Goal: Check status: Check status

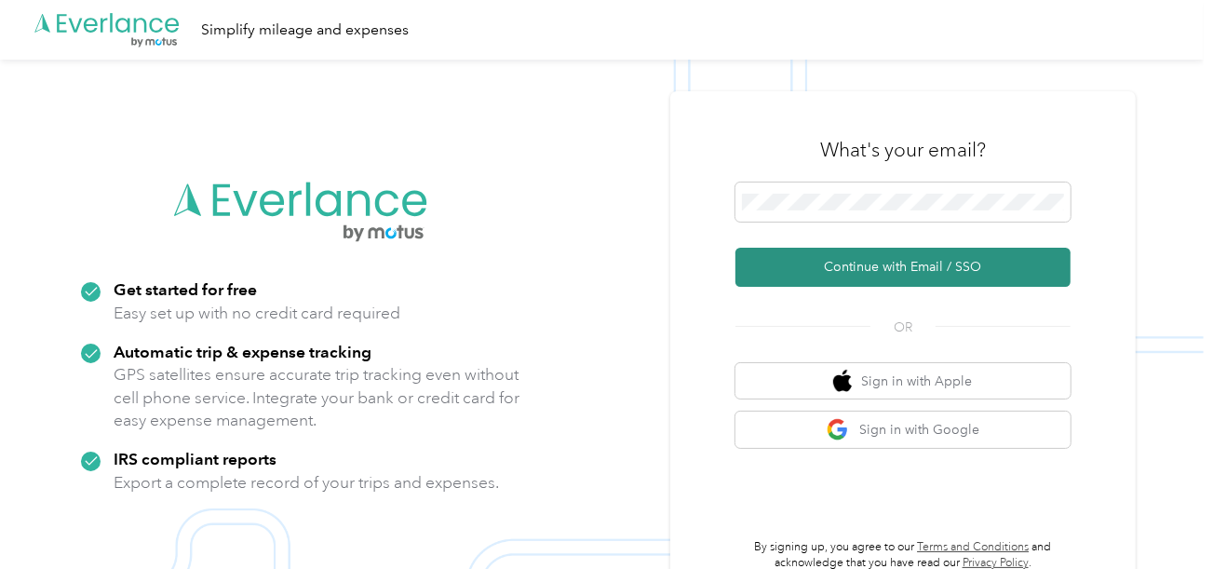
click at [884, 255] on button "Continue with Email / SSO" at bounding box center [902, 267] width 335 height 39
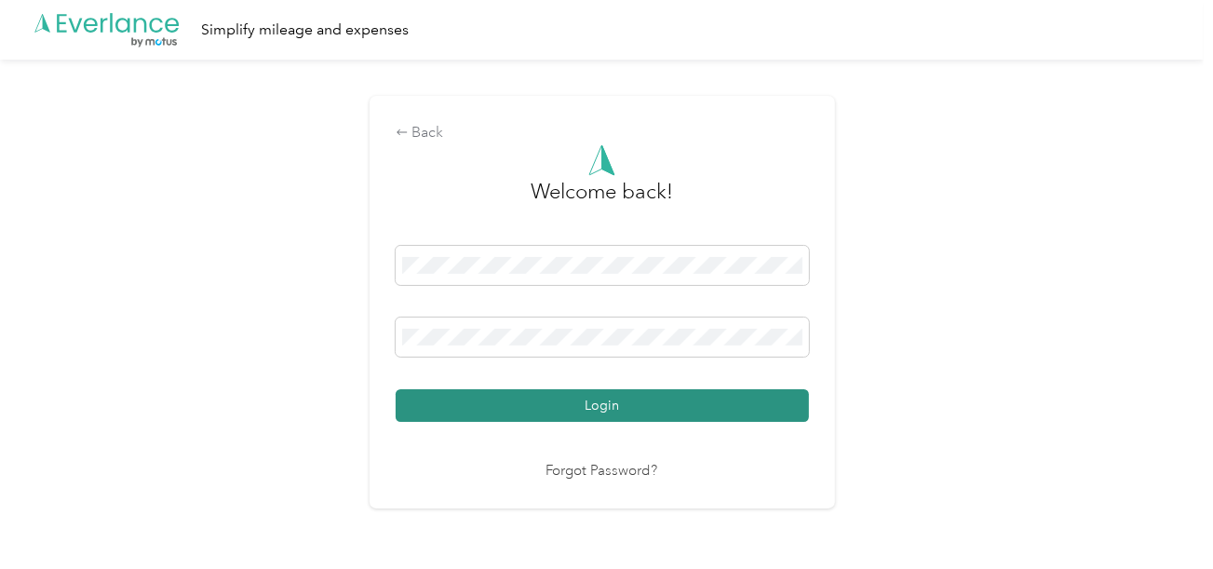
drag, startPoint x: 692, startPoint y: 407, endPoint x: 975, endPoint y: 347, distance: 289.2
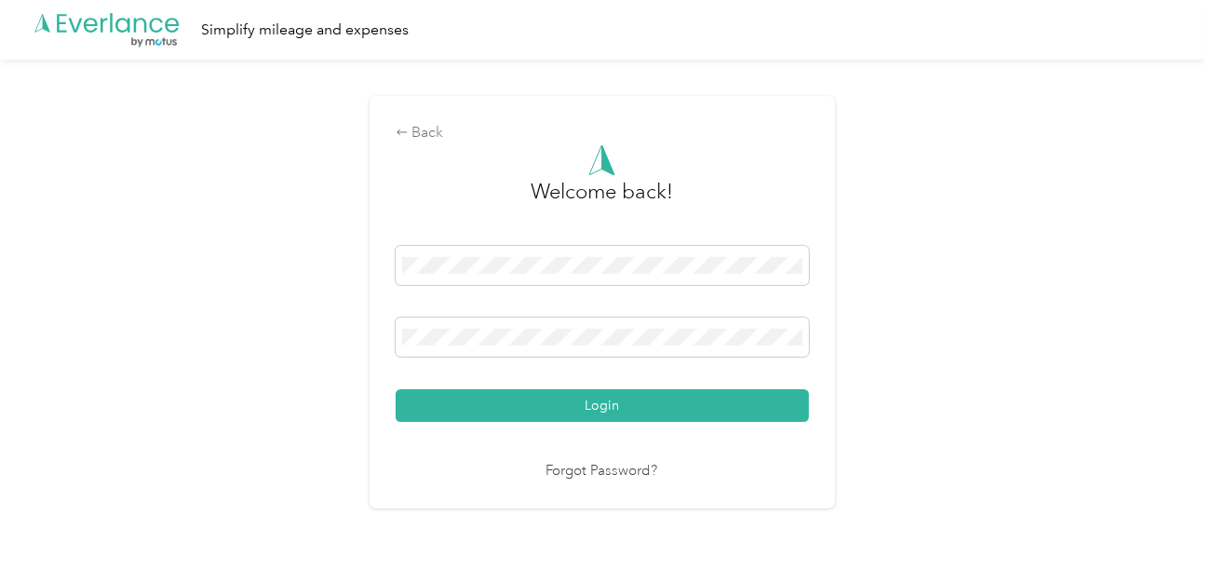
click at [694, 406] on button "Login" at bounding box center [602, 405] width 413 height 33
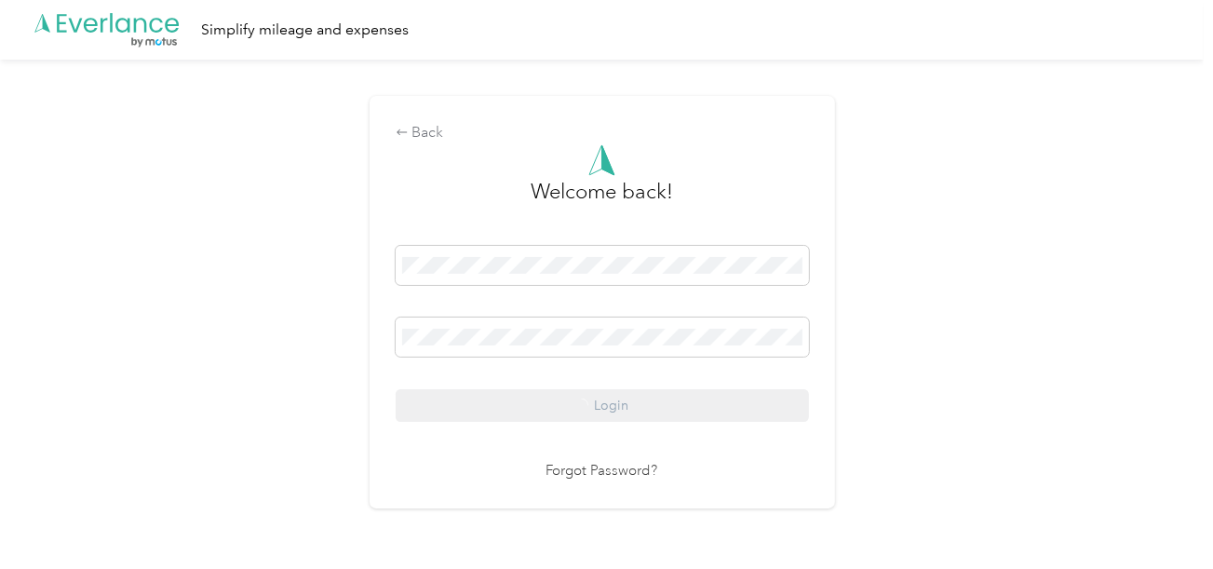
click at [975, 347] on div "Back Welcome back! Login Forgot Password?" at bounding box center [602, 310] width 1204 height 501
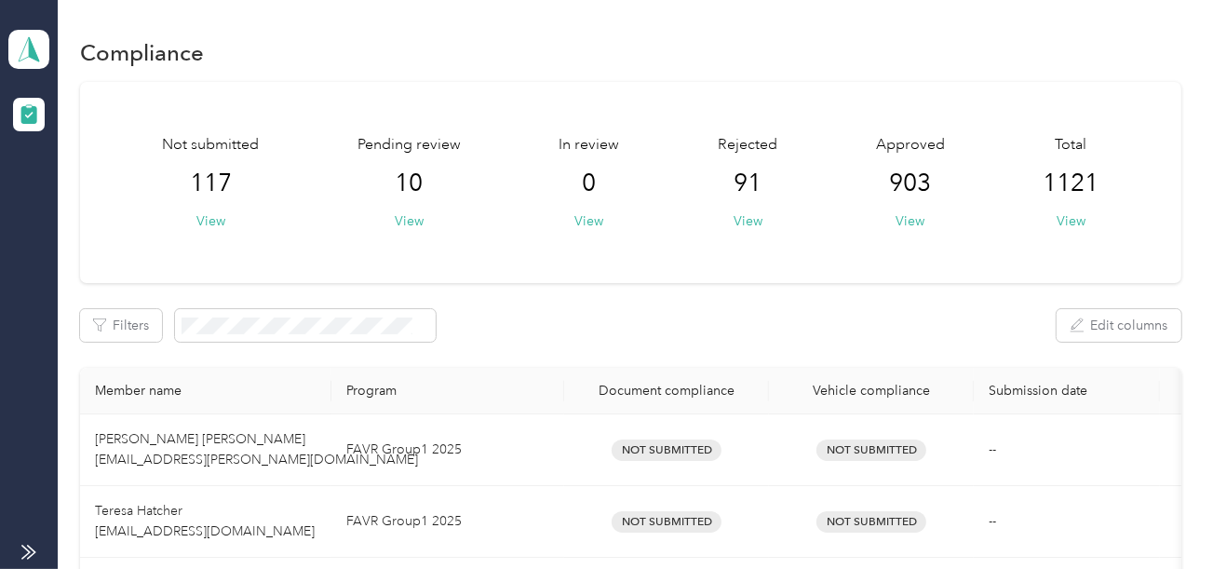
drag, startPoint x: 869, startPoint y: 260, endPoint x: 435, endPoint y: 210, distance: 436.6
click at [863, 261] on div "Not submitted 117 View Pending review 10 View In review 0 View Rejected 91 View…" at bounding box center [630, 182] width 1100 height 201
click at [392, 214] on div "Pending review 10 View" at bounding box center [408, 182] width 103 height 97
click at [396, 214] on button "View" at bounding box center [409, 221] width 29 height 20
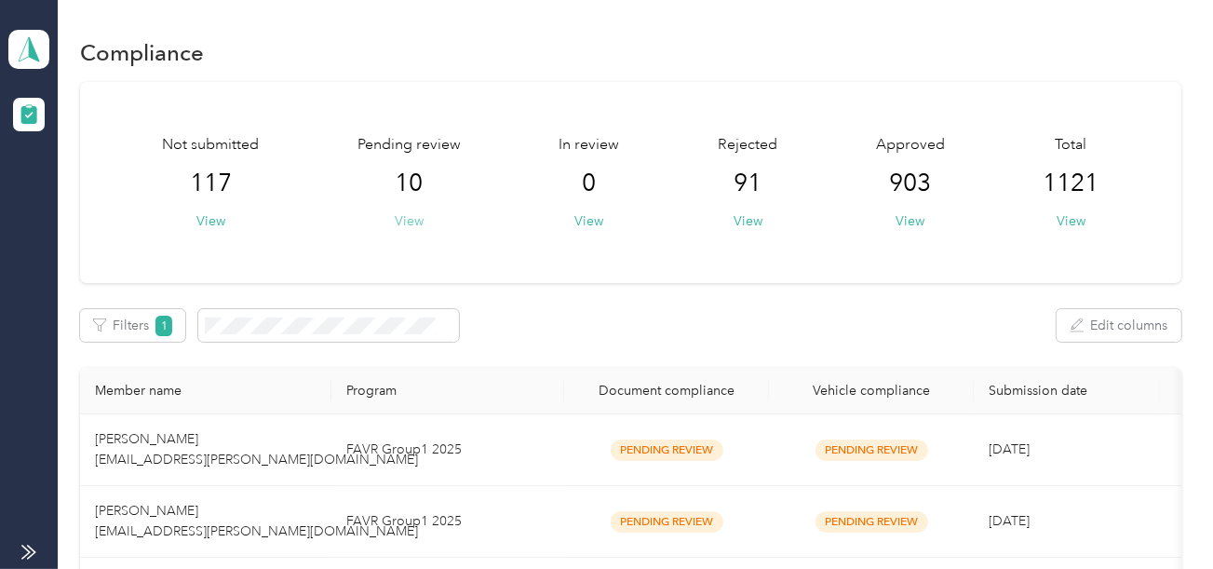
click at [399, 219] on button "View" at bounding box center [409, 221] width 29 height 20
